Goal: Communication & Community: Answer question/provide support

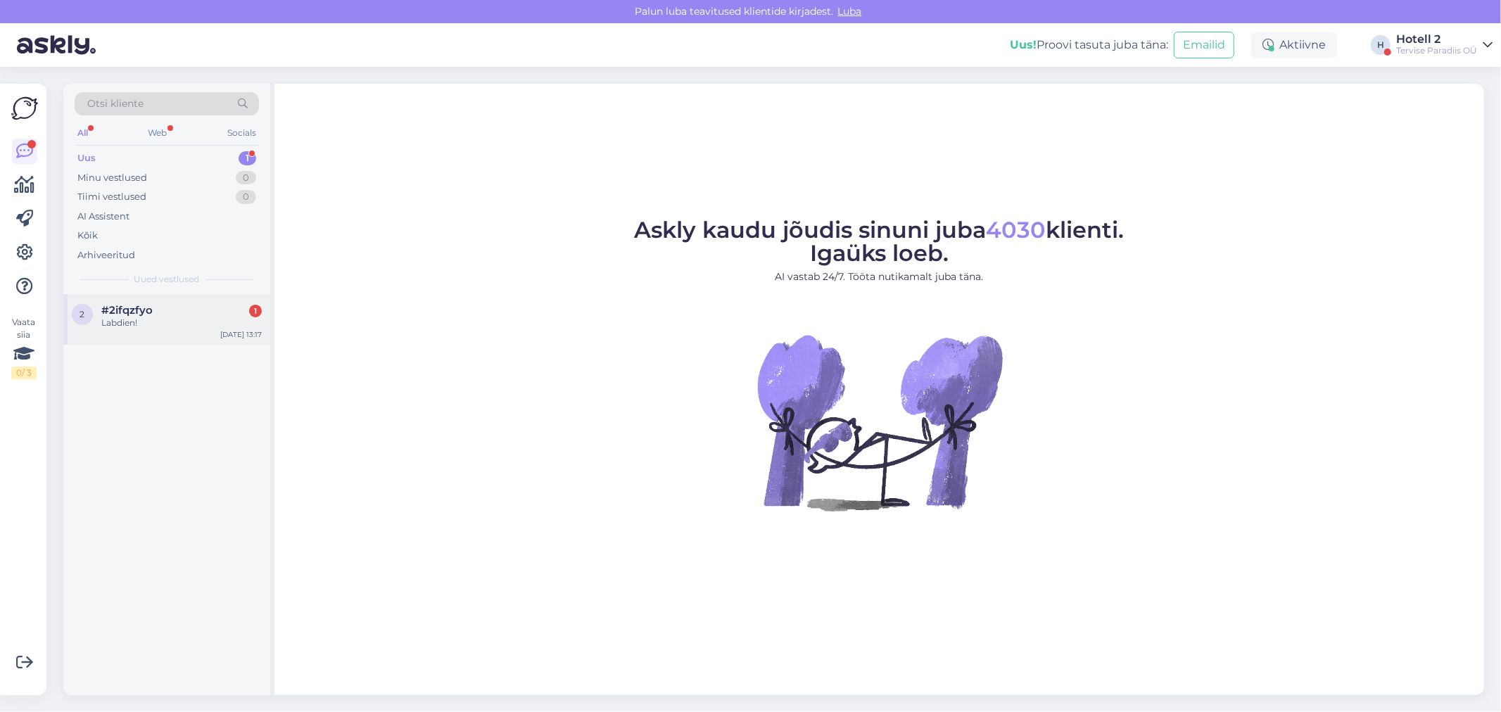
click at [146, 324] on div "Labdien!" at bounding box center [181, 323] width 160 height 13
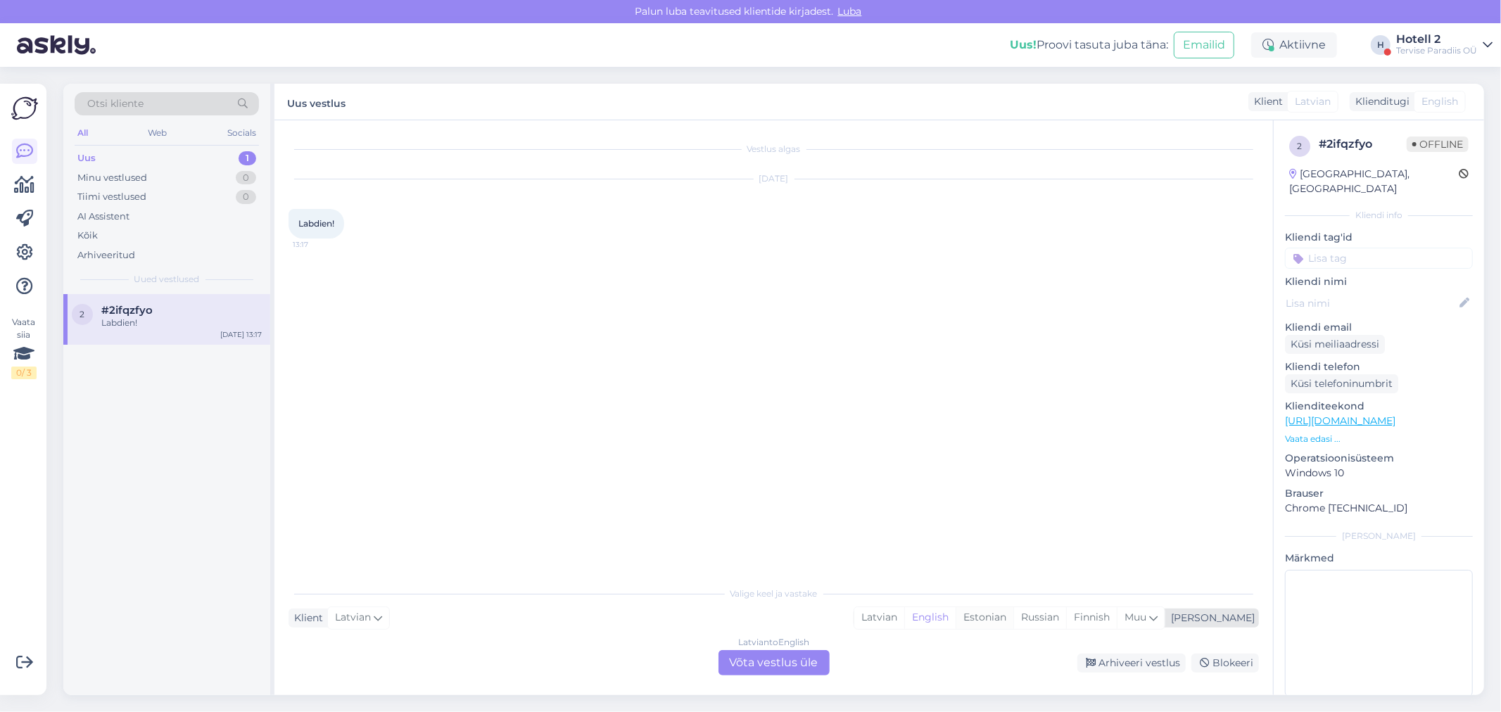
click at [1013, 613] on div "Estonian" at bounding box center [984, 617] width 58 height 21
click at [751, 658] on div "Latvian to Estonian Võta vestlus üle" at bounding box center [773, 662] width 111 height 25
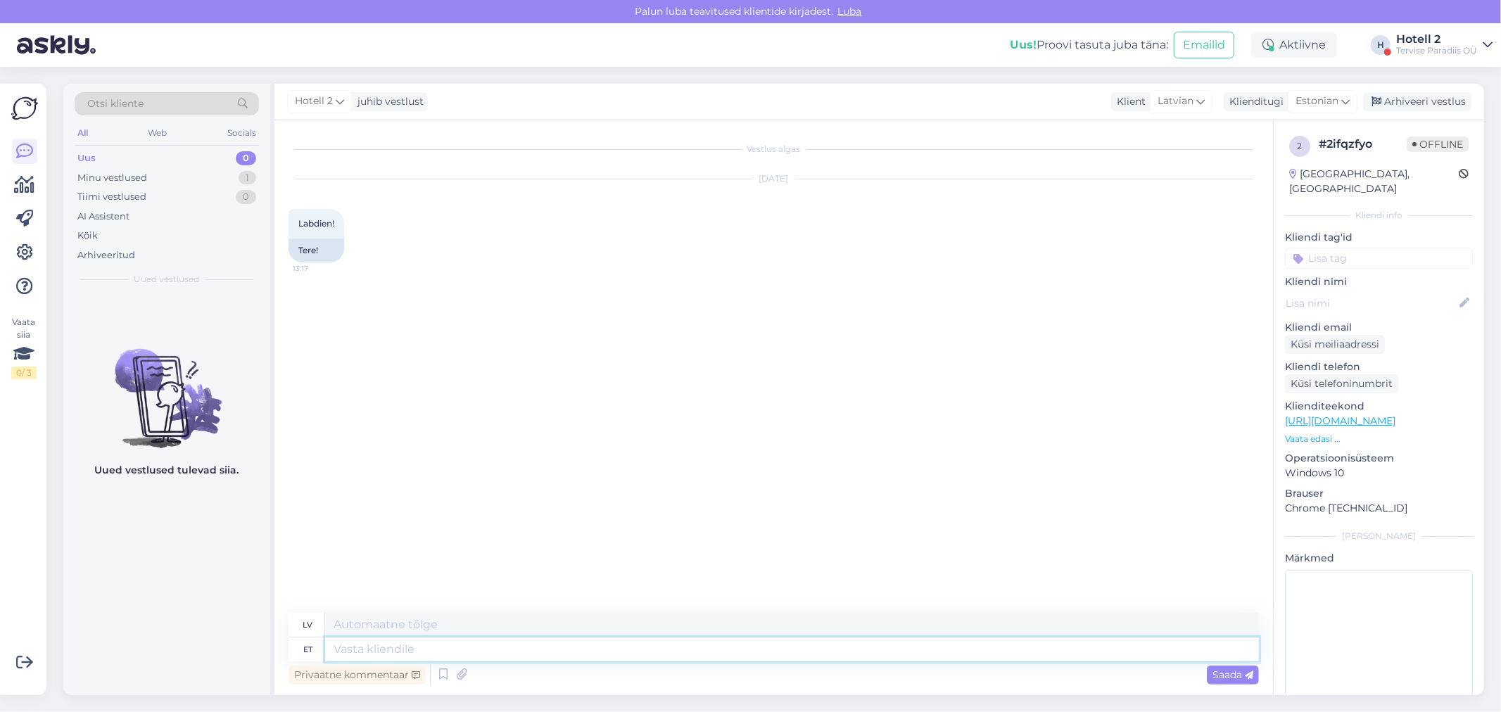
click at [458, 644] on textarea at bounding box center [792, 649] width 934 height 24
type textarea "Tere"
type textarea "Sveiki"
type textarea "Tere!"
type textarea "Sveiki!"
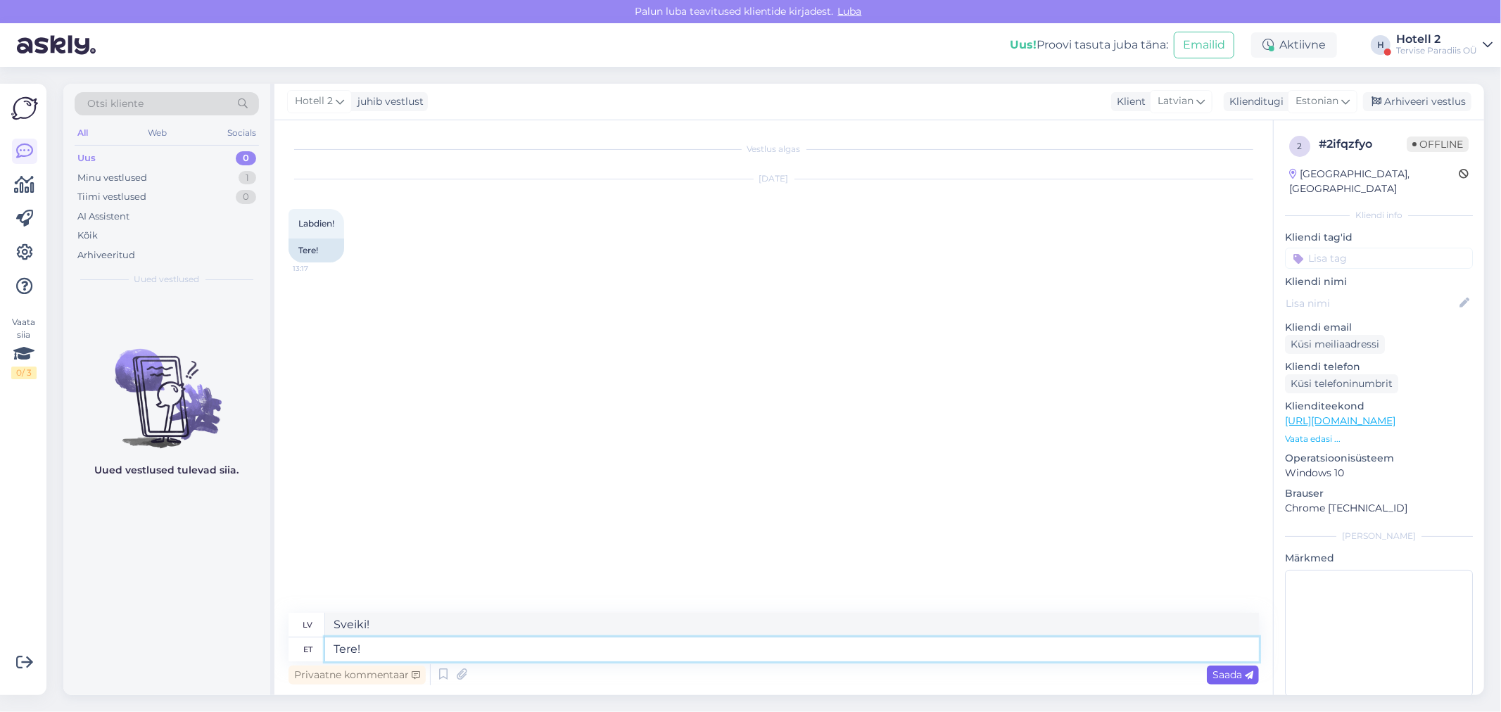
type textarea "Tere!"
click at [1229, 670] on span "Saada" at bounding box center [1232, 674] width 41 height 13
